Goal: Task Accomplishment & Management: Complete application form

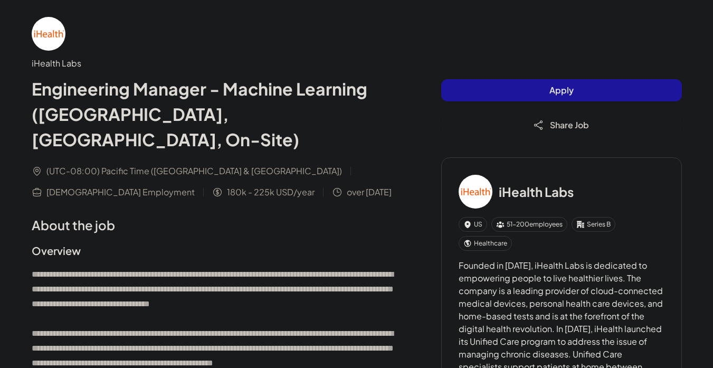
click at [471, 92] on button "Apply" at bounding box center [562, 90] width 241 height 22
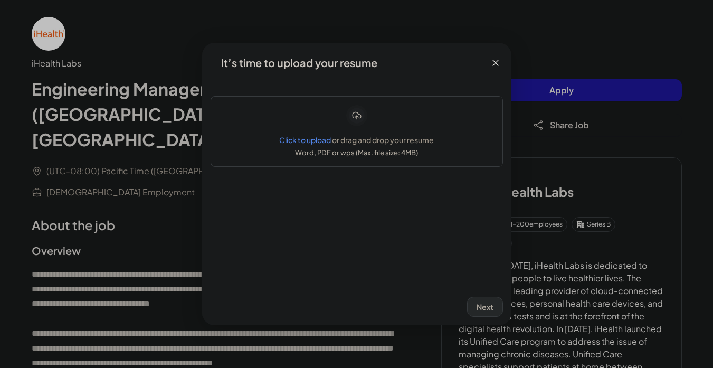
click at [497, 60] on icon at bounding box center [496, 63] width 6 height 6
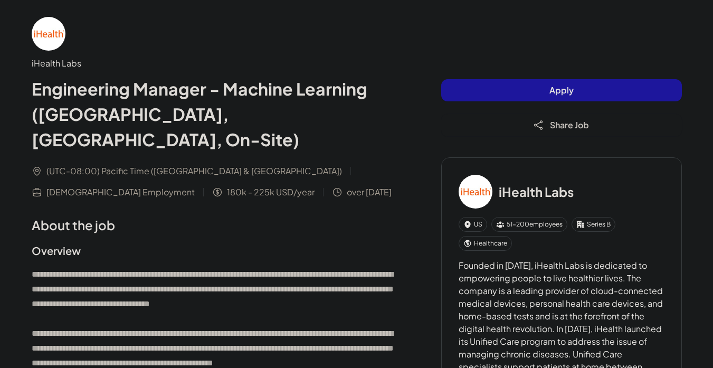
click at [538, 190] on h3 "iHealth Labs" at bounding box center [536, 191] width 75 height 19
click at [469, 191] on img at bounding box center [476, 192] width 34 height 34
click at [64, 61] on div "iHealth Labs" at bounding box center [216, 63] width 368 height 13
click at [52, 34] on img at bounding box center [49, 34] width 34 height 34
